Goal: Information Seeking & Learning: Learn about a topic

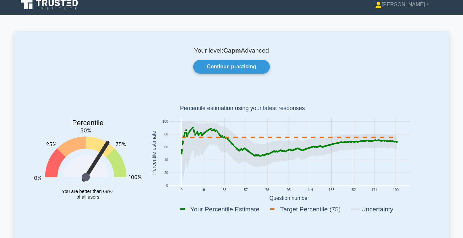
scroll to position [7, 0]
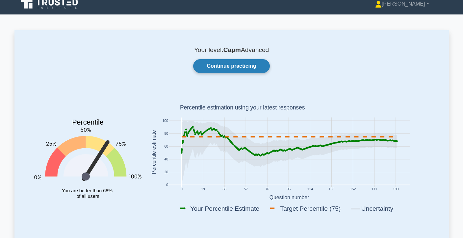
click at [248, 66] on link "Continue practicing" at bounding box center [231, 66] width 76 height 14
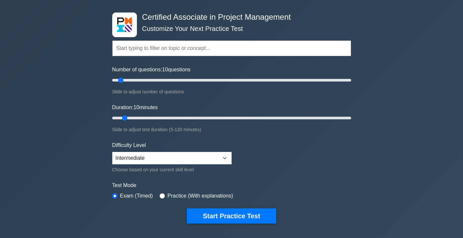
scroll to position [25, 0]
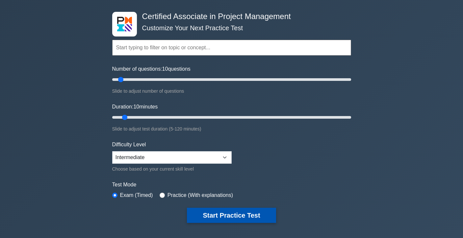
click at [236, 213] on button "Start Practice Test" at bounding box center [231, 215] width 89 height 15
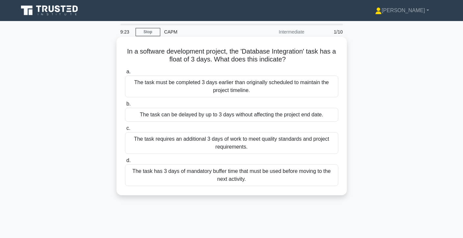
click at [199, 116] on div "The task can be delayed by up to 3 days without affecting the project end date." at bounding box center [231, 115] width 213 height 14
click at [125, 106] on input "b. The task can be delayed by up to 3 days without affecting the project end da…" at bounding box center [125, 104] width 0 height 4
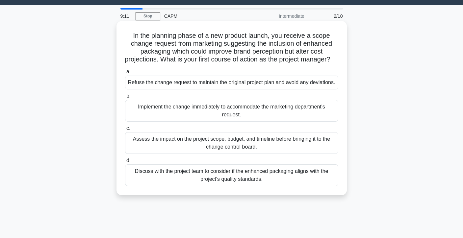
scroll to position [19, 0]
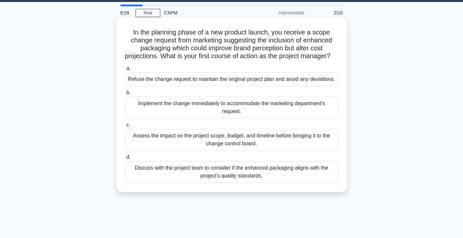
click at [287, 151] on div "Assess the impact on the project scope, budget, and timeline before bringing it…" at bounding box center [231, 140] width 213 height 22
click at [125, 127] on input "c. Assess the impact on the project scope, budget, and timeline before bringing…" at bounding box center [125, 125] width 0 height 4
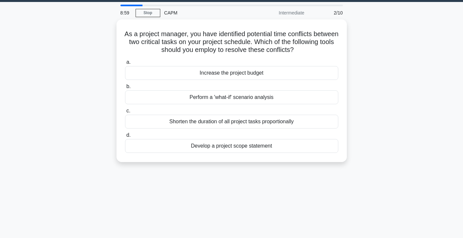
scroll to position [0, 0]
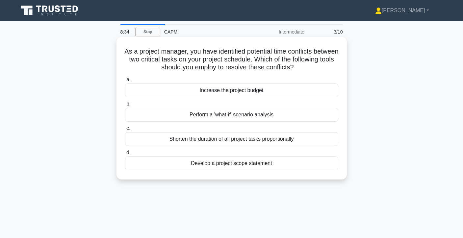
click at [280, 117] on div "Perform a 'what-if' scenario analysis" at bounding box center [231, 115] width 213 height 14
click at [125, 106] on input "b. Perform a 'what-if' scenario analysis" at bounding box center [125, 104] width 0 height 4
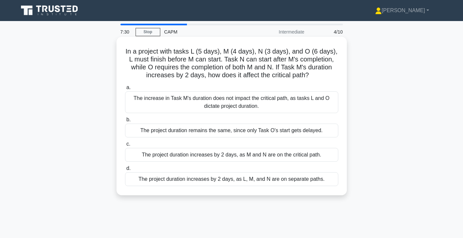
click at [313, 159] on div "The project duration increases by 2 days, as M and N are on the critical path." at bounding box center [231, 155] width 213 height 14
click at [125, 146] on input "c. The project duration increases by 2 days, as M and N are on the critical pat…" at bounding box center [125, 144] width 0 height 4
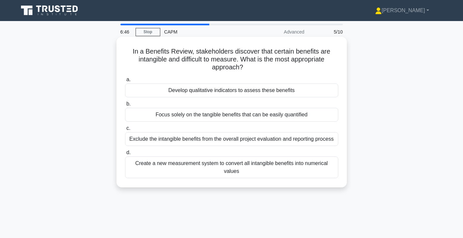
click at [318, 90] on div "Develop qualitative indicators to assess these benefits" at bounding box center [231, 91] width 213 height 14
click at [125, 82] on input "a. Develop qualitative indicators to assess these benefits" at bounding box center [125, 80] width 0 height 4
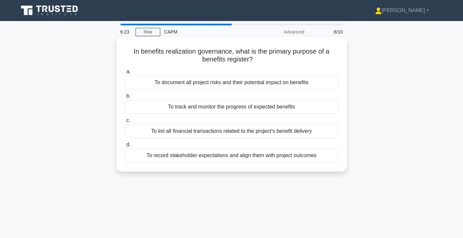
click at [312, 105] on div "To track and monitor the progress of expected benefits" at bounding box center [231, 107] width 213 height 14
click at [125, 98] on input "b. To track and monitor the progress of expected benefits" at bounding box center [125, 96] width 0 height 4
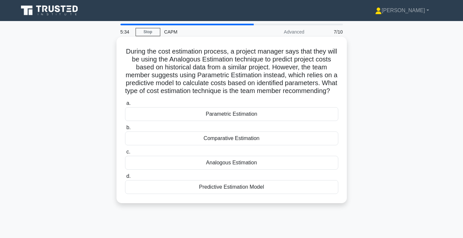
click at [266, 121] on div "Parametric Estimation" at bounding box center [231, 114] width 213 height 14
click at [125, 106] on input "a. Parametric Estimation" at bounding box center [125, 103] width 0 height 4
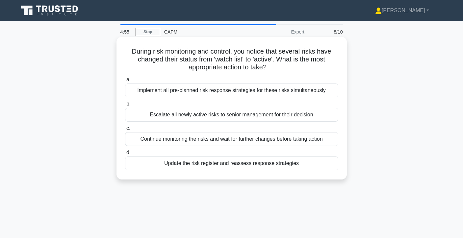
click at [233, 163] on div "Update the risk register and reassess response strategies" at bounding box center [231, 164] width 213 height 14
click at [125, 155] on input "d. Update the risk register and reassess response strategies" at bounding box center [125, 153] width 0 height 4
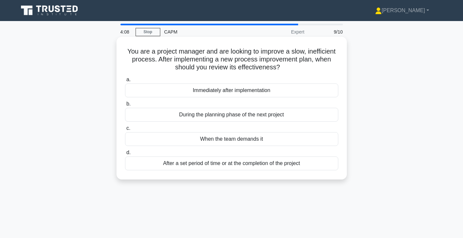
click at [296, 92] on div "Immediately after implementation" at bounding box center [231, 91] width 213 height 14
click at [125, 82] on input "a. Immediately after implementation" at bounding box center [125, 80] width 0 height 4
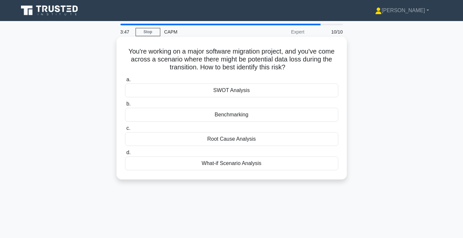
click at [312, 87] on div "SWOT Analysis" at bounding box center [231, 91] width 213 height 14
click at [125, 82] on input "a. SWOT Analysis" at bounding box center [125, 80] width 0 height 4
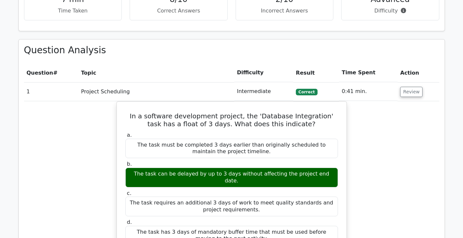
scroll to position [397, 0]
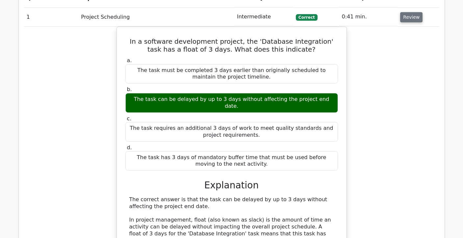
click at [412, 20] on button "Review" at bounding box center [411, 17] width 22 height 10
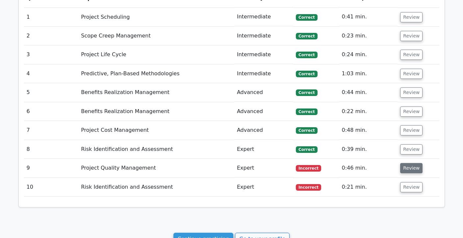
click at [414, 165] on button "Review" at bounding box center [411, 168] width 22 height 10
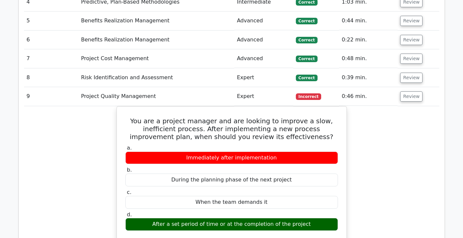
scroll to position [479, 0]
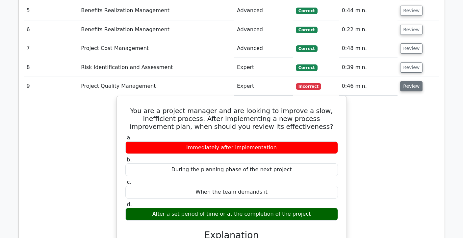
click at [417, 87] on button "Review" at bounding box center [411, 86] width 22 height 10
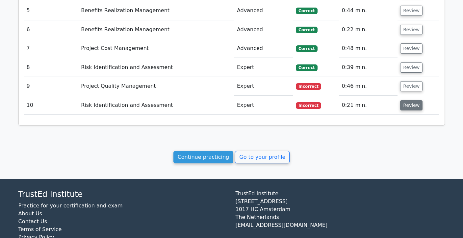
click at [401, 106] on button "Review" at bounding box center [411, 105] width 22 height 10
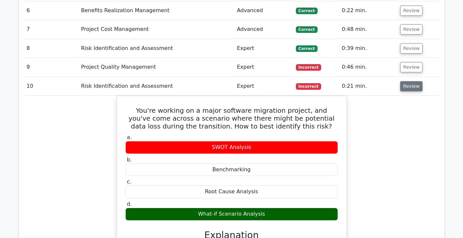
scroll to position [501, 0]
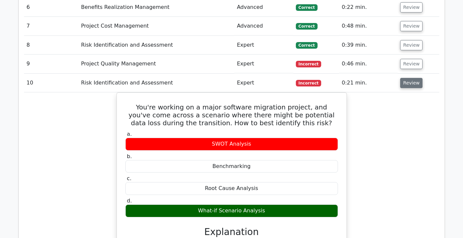
click at [412, 86] on button "Review" at bounding box center [411, 83] width 22 height 10
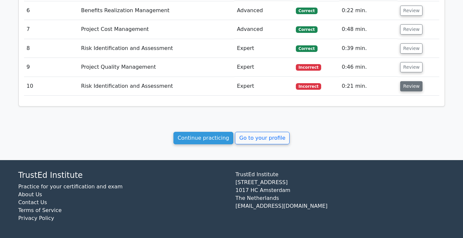
scroll to position [498, 0]
click at [407, 50] on button "Review" at bounding box center [411, 48] width 22 height 10
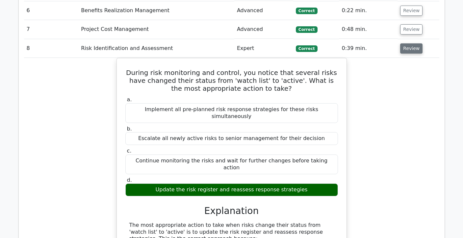
click at [407, 50] on button "Review" at bounding box center [411, 48] width 22 height 10
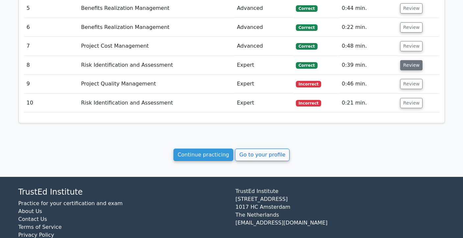
scroll to position [481, 0]
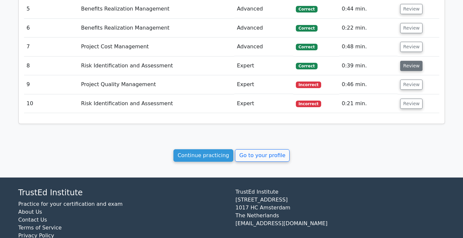
click at [407, 50] on button "Review" at bounding box center [411, 47] width 22 height 10
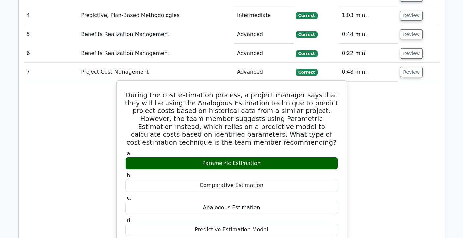
scroll to position [444, 0]
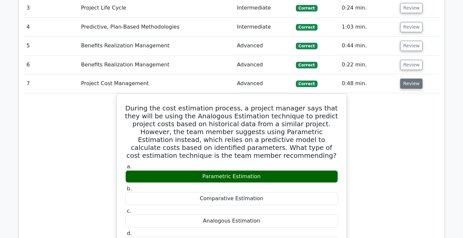
click at [402, 86] on button "Review" at bounding box center [411, 84] width 22 height 10
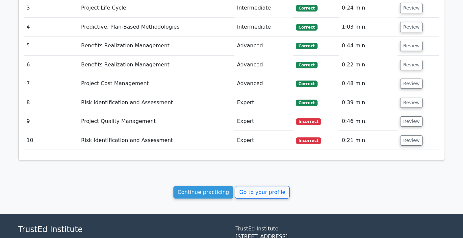
scroll to position [439, 0]
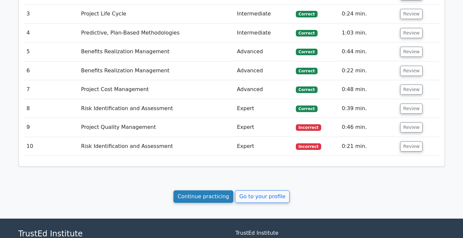
click at [222, 199] on link "Continue practicing" at bounding box center [203, 196] width 60 height 12
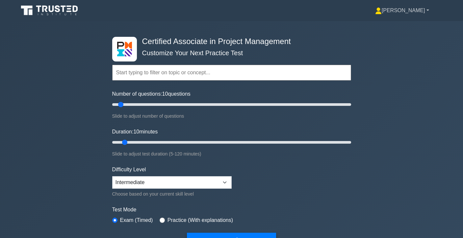
click at [408, 13] on link "[PERSON_NAME]" at bounding box center [402, 10] width 86 height 13
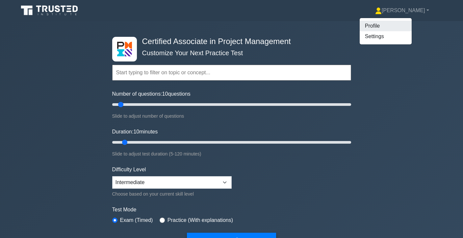
click at [400, 26] on link "Profile" at bounding box center [385, 26] width 52 height 11
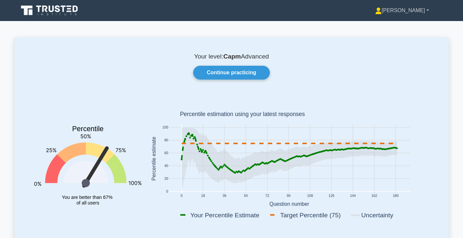
click at [413, 12] on link "[PERSON_NAME]" at bounding box center [402, 10] width 86 height 13
click at [406, 24] on link "Profile" at bounding box center [385, 26] width 52 height 11
click at [259, 78] on link "Continue practicing" at bounding box center [231, 73] width 76 height 14
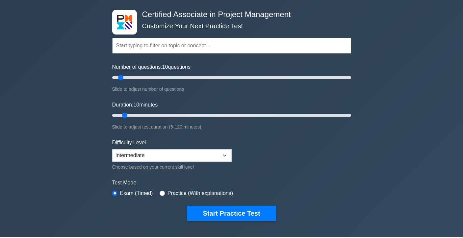
scroll to position [26, 0]
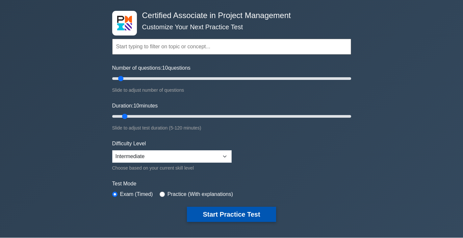
click at [248, 214] on button "Start Practice Test" at bounding box center [231, 214] width 89 height 15
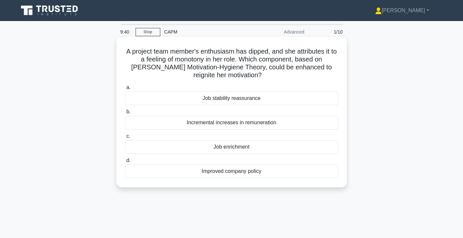
click at [271, 148] on div "Job enrichment" at bounding box center [231, 147] width 213 height 14
click at [125, 138] on input "c. Job enrichment" at bounding box center [125, 136] width 0 height 4
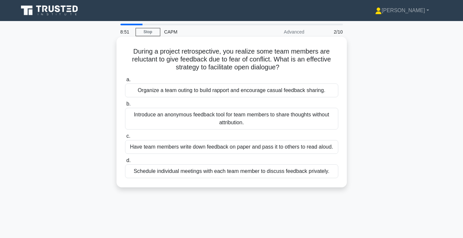
click at [319, 90] on div "Organize a team outing to build rapport and encourage casual feedback sharing." at bounding box center [231, 91] width 213 height 14
click at [125, 82] on input "a. Organize a team outing to build rapport and encourage casual feedback sharin…" at bounding box center [125, 80] width 0 height 4
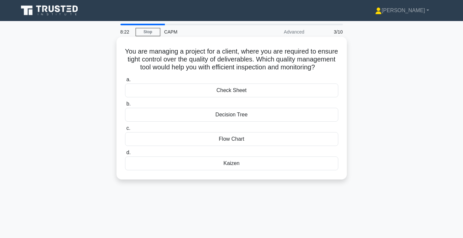
click at [270, 165] on div "Kaizen" at bounding box center [231, 164] width 213 height 14
click at [125, 155] on input "d. Kaizen" at bounding box center [125, 153] width 0 height 4
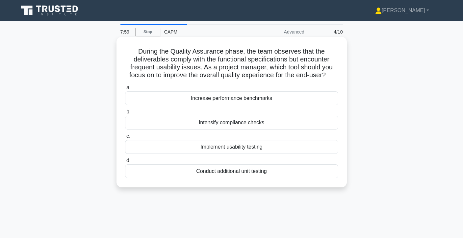
click at [291, 148] on div "Implement usability testing" at bounding box center [231, 147] width 213 height 14
click at [125, 138] on input "c. Implement usability testing" at bounding box center [125, 136] width 0 height 4
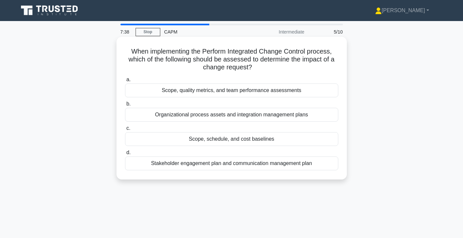
click at [311, 140] on div "Scope, schedule, and cost baselines" at bounding box center [231, 139] width 213 height 14
click at [125, 131] on input "c. Scope, schedule, and cost baselines" at bounding box center [125, 128] width 0 height 4
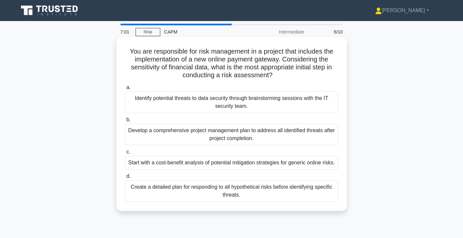
click at [318, 199] on div "Create a detailed plan for responding to all hypothetical risks before identify…" at bounding box center [231, 191] width 213 height 22
click at [125, 179] on input "d. Create a detailed plan for responding to all hypothetical risks before ident…" at bounding box center [125, 176] width 0 height 4
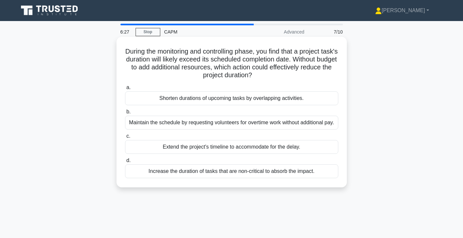
click at [332, 99] on div "Shorten durations of upcoming tasks by overlapping activities." at bounding box center [231, 98] width 213 height 14
click at [125, 90] on input "a. Shorten durations of upcoming tasks by overlapping activities." at bounding box center [125, 88] width 0 height 4
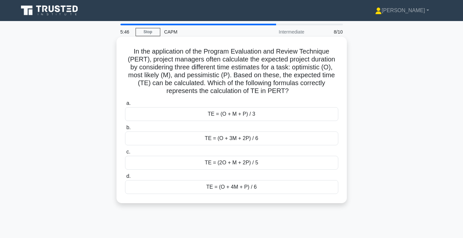
click at [297, 115] on div "TE = (O + M + P) / 3" at bounding box center [231, 114] width 213 height 14
click at [125, 106] on input "a. TE = (O + M + P) / 3" at bounding box center [125, 103] width 0 height 4
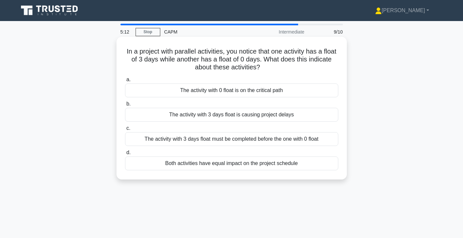
click at [269, 164] on div "Both activities have equal impact on the project schedule" at bounding box center [231, 164] width 213 height 14
click at [125, 155] on input "d. Both activities have equal impact on the project schedule" at bounding box center [125, 153] width 0 height 4
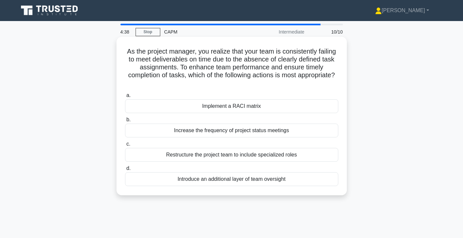
click at [299, 107] on div "Implement a RACI matrix" at bounding box center [231, 106] width 213 height 14
click at [125, 98] on input "a. Implement a RACI matrix" at bounding box center [125, 95] width 0 height 4
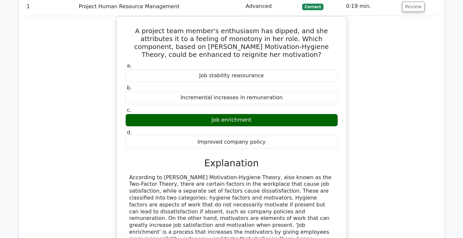
scroll to position [392, 0]
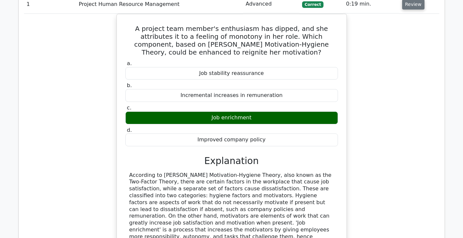
click at [410, 4] on button "Review" at bounding box center [413, 4] width 22 height 10
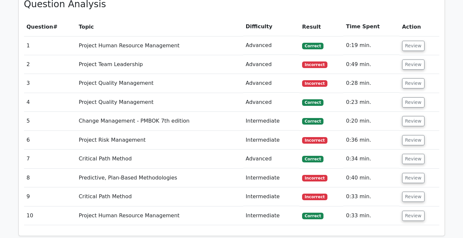
scroll to position [348, 0]
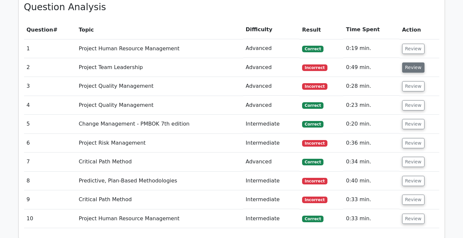
click at [415, 68] on button "Review" at bounding box center [413, 67] width 22 height 10
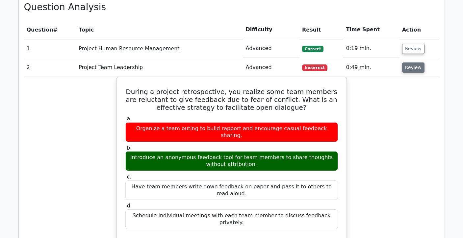
click at [415, 68] on button "Review" at bounding box center [413, 67] width 22 height 10
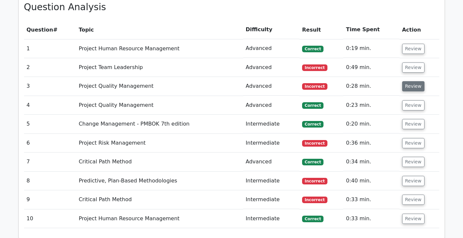
click at [411, 87] on button "Review" at bounding box center [413, 86] width 22 height 10
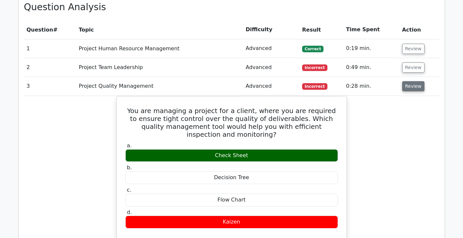
click at [411, 87] on button "Review" at bounding box center [413, 86] width 22 height 10
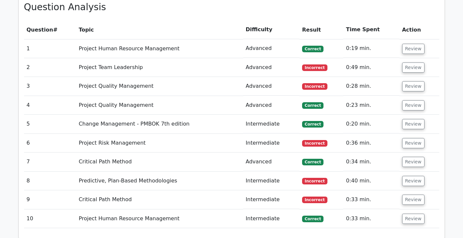
click at [409, 151] on td "Review" at bounding box center [419, 143] width 40 height 19
click at [408, 144] on button "Review" at bounding box center [413, 143] width 22 height 10
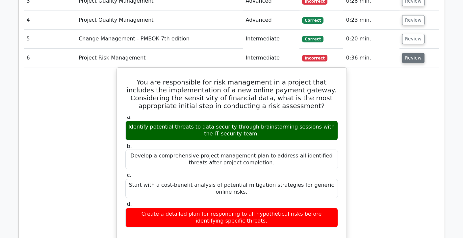
scroll to position [431, 0]
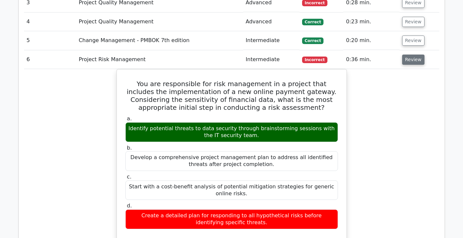
click at [415, 62] on button "Review" at bounding box center [413, 60] width 22 height 10
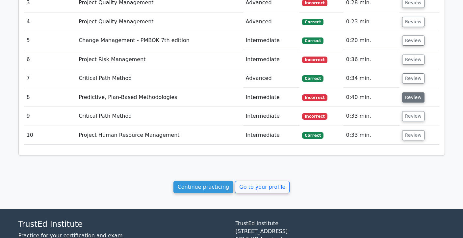
click at [409, 100] on button "Review" at bounding box center [413, 97] width 22 height 10
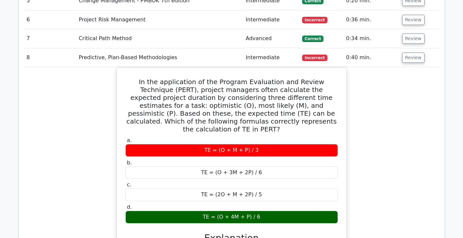
scroll to position [472, 0]
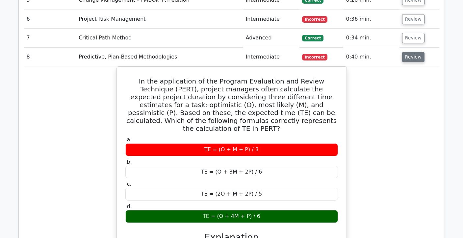
click at [418, 59] on button "Review" at bounding box center [413, 57] width 22 height 10
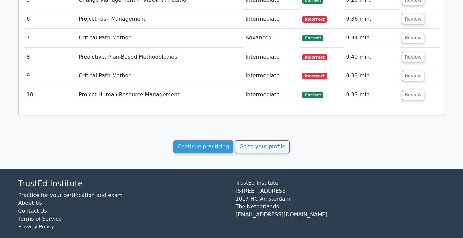
click at [408, 81] on td "Review" at bounding box center [419, 75] width 40 height 19
click at [410, 79] on button "Review" at bounding box center [413, 76] width 22 height 10
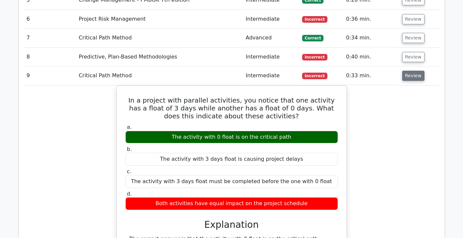
click at [409, 80] on button "Review" at bounding box center [413, 76] width 22 height 10
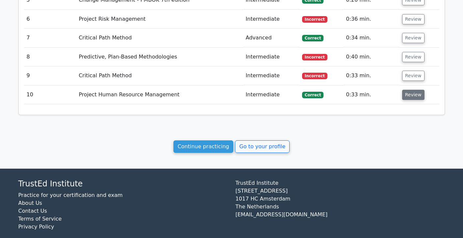
click at [410, 98] on button "Review" at bounding box center [413, 95] width 22 height 10
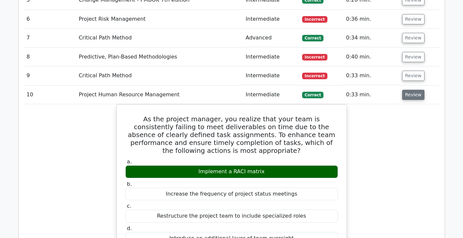
click at [410, 99] on button "Review" at bounding box center [413, 95] width 22 height 10
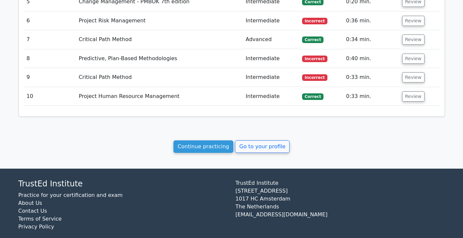
click at [210, 148] on link "Continue practicing" at bounding box center [203, 146] width 60 height 12
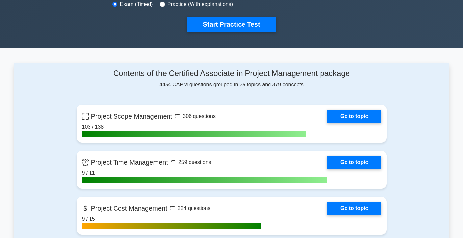
scroll to position [219, 0]
